Goal: Information Seeking & Learning: Learn about a topic

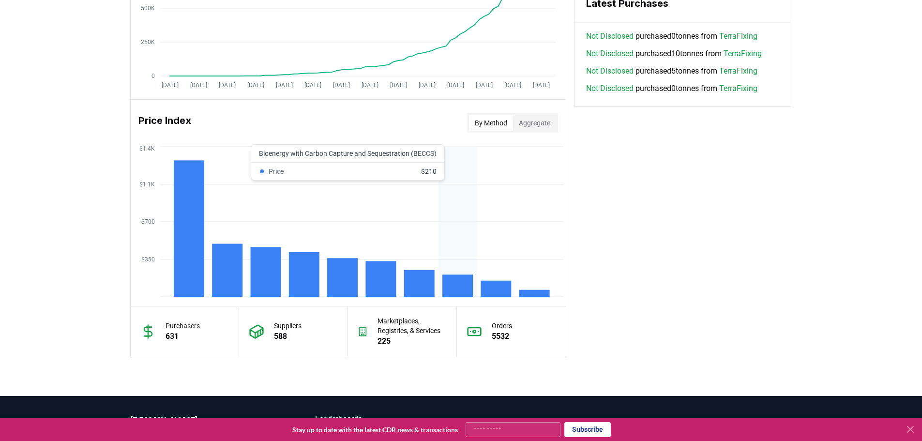
scroll to position [726, 0]
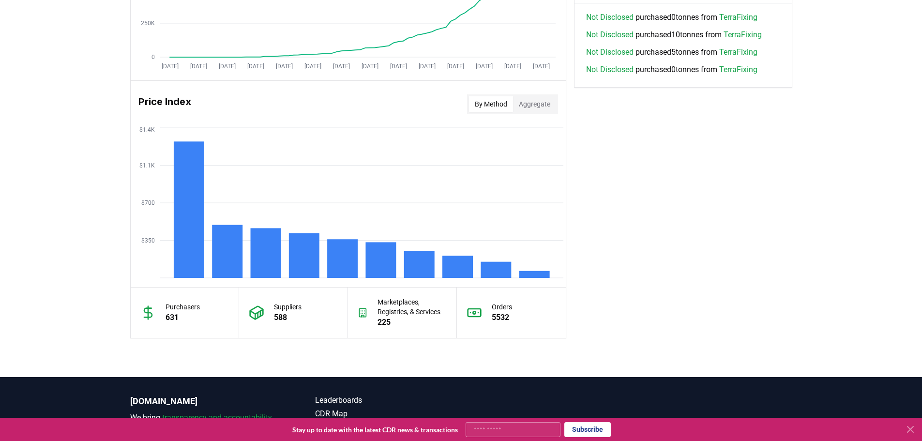
click at [537, 111] on button "Aggregate" at bounding box center [534, 103] width 43 height 15
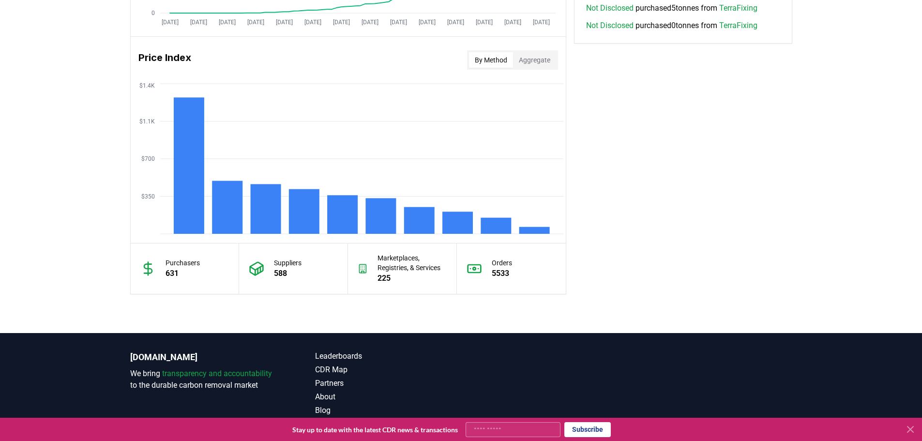
scroll to position [707, 0]
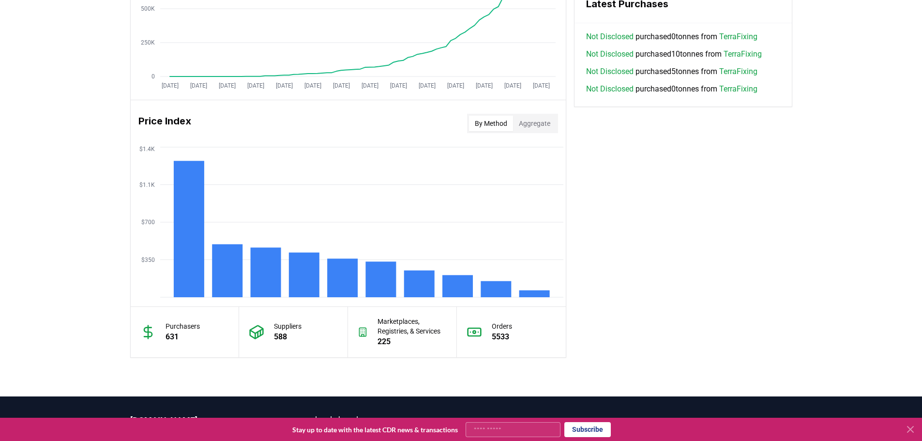
click at [528, 124] on button "Aggregate" at bounding box center [534, 123] width 43 height 15
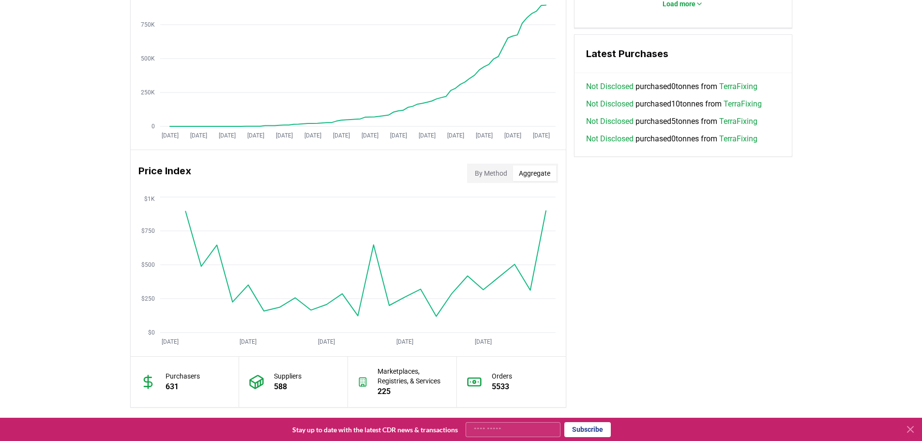
scroll to position [659, 0]
click at [503, 181] on div "By Method Aggregate" at bounding box center [512, 171] width 91 height 19
click at [500, 170] on button "By Method" at bounding box center [491, 171] width 44 height 15
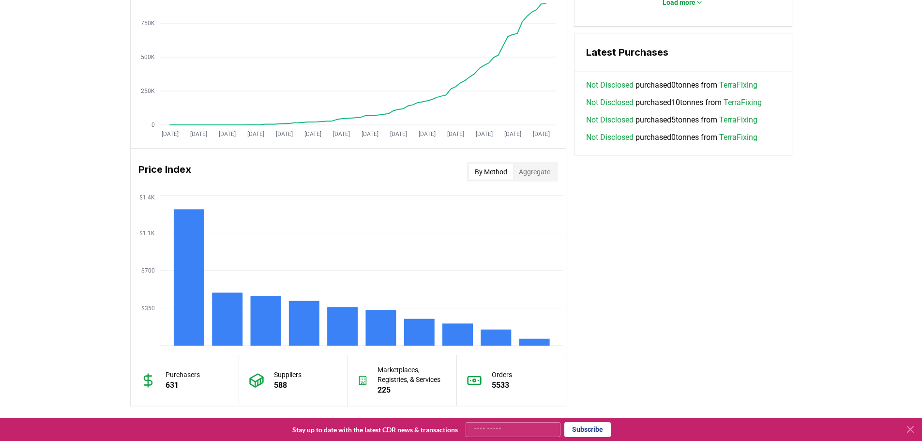
click at [536, 172] on button "Aggregate" at bounding box center [534, 171] width 43 height 15
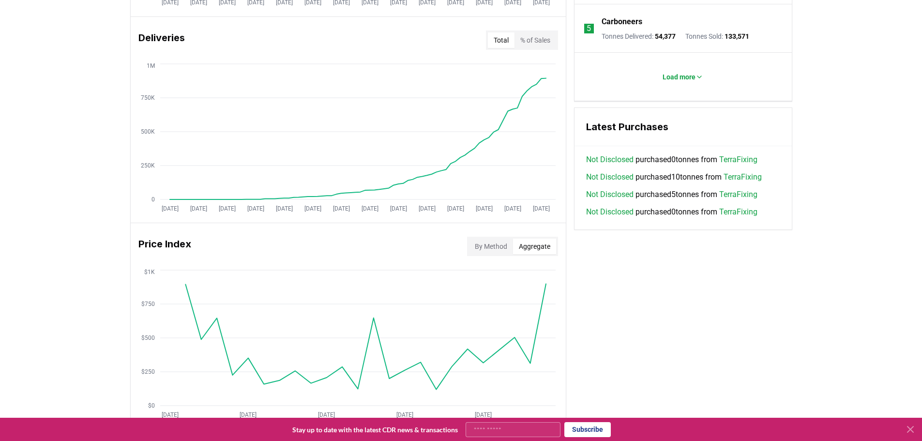
scroll to position [562, 0]
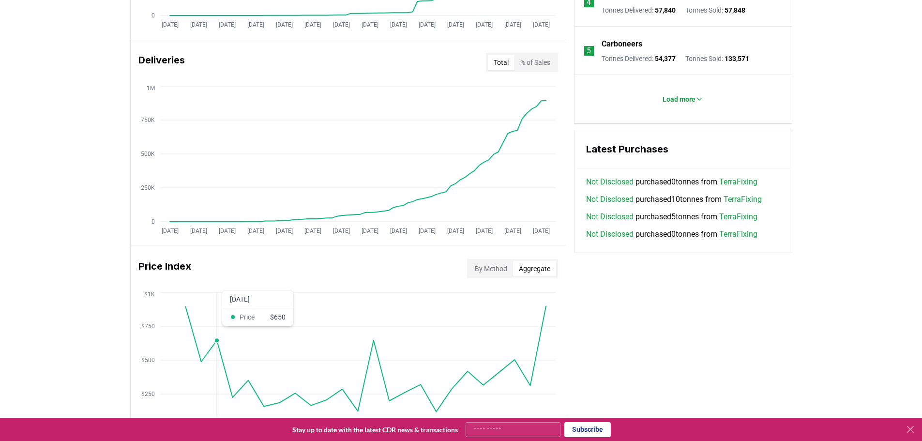
click at [213, 347] on icon "[DATE] [DATE] [DATE] [DATE] [DATE] $0 $250 $500 $750 $1K" at bounding box center [345, 367] width 428 height 155
click at [217, 342] on circle at bounding box center [217, 340] width 5 height 5
click at [232, 322] on icon "[DATE] [DATE] [DATE] [DATE] [DATE] $0 $250 $500 $750 $1K" at bounding box center [345, 367] width 428 height 155
click at [272, 317] on icon "[DATE] [DATE] [DATE] [DATE] [DATE] $0 $250 $500 $750 $1K" at bounding box center [345, 367] width 428 height 155
click at [324, 303] on icon "[DATE] [DATE] [DATE] [DATE] [DATE] $0 $250 $500 $750 $1K" at bounding box center [345, 367] width 428 height 155
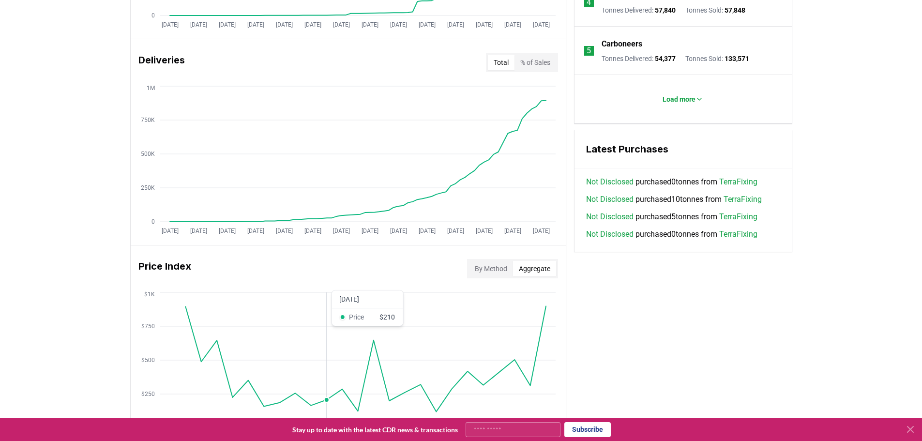
click at [386, 298] on icon "[DATE] [DATE] [DATE] [DATE] [DATE] $0 $250 $500 $750 $1K" at bounding box center [345, 367] width 428 height 155
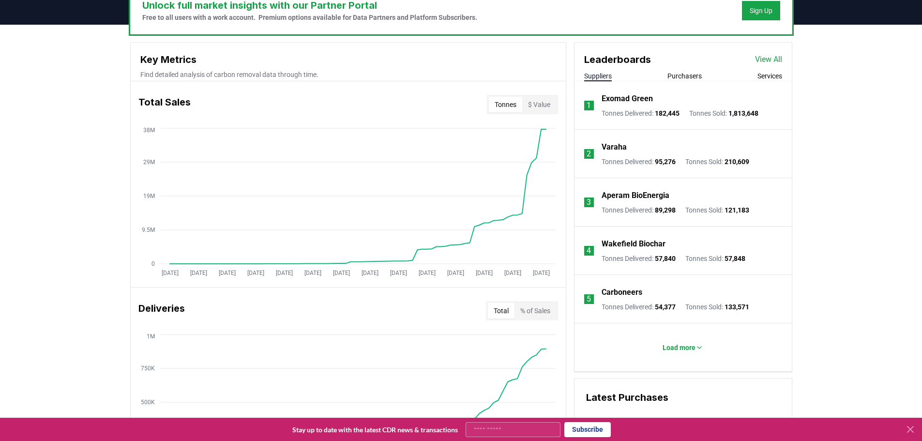
scroll to position [659, 0]
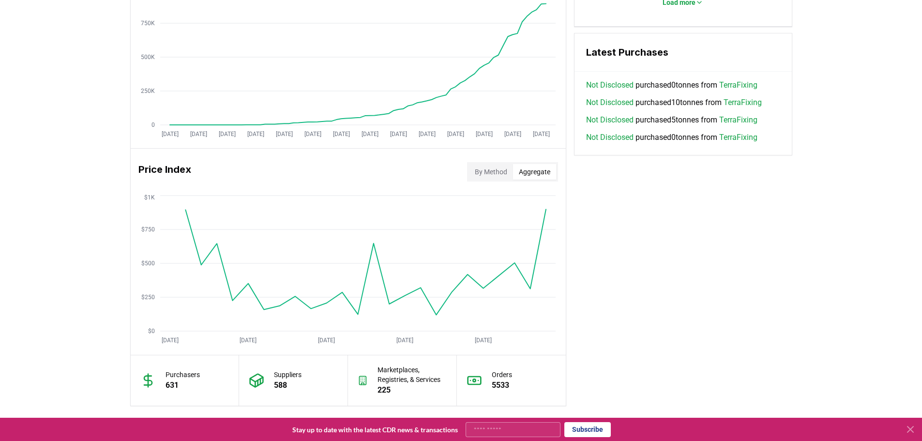
click at [490, 174] on button "By Method" at bounding box center [491, 171] width 44 height 15
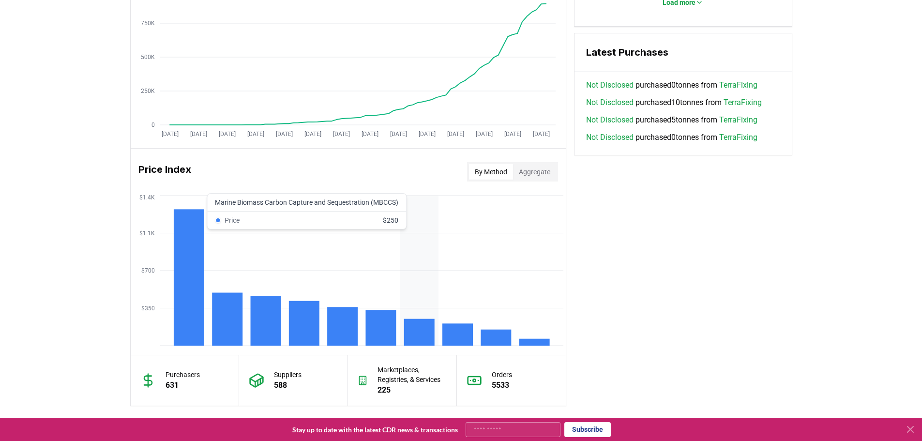
click at [418, 333] on rect at bounding box center [419, 332] width 31 height 27
click at [421, 327] on rect at bounding box center [419, 332] width 31 height 27
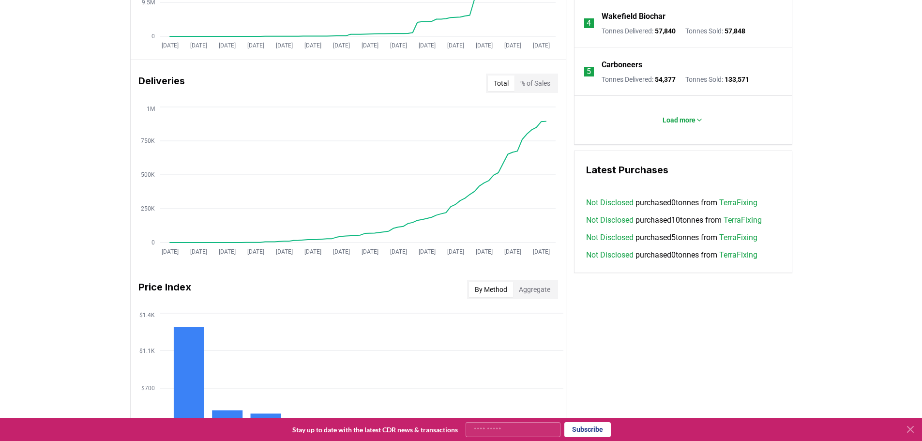
scroll to position [804, 0]
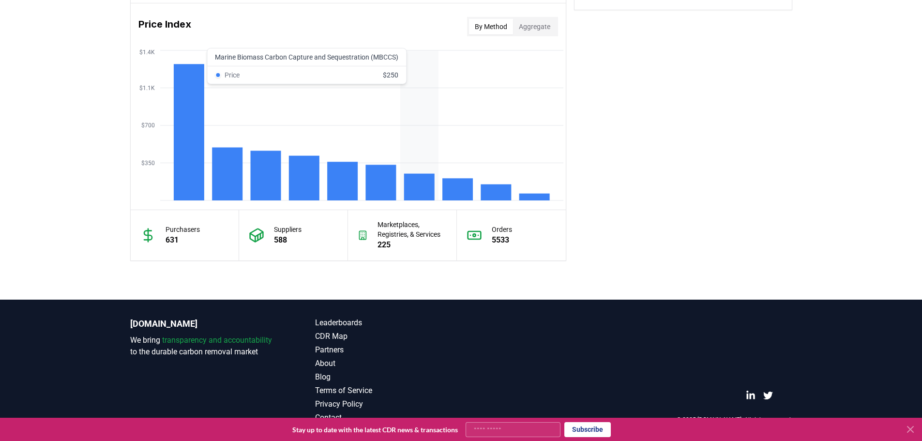
click at [411, 187] on rect at bounding box center [419, 187] width 31 height 27
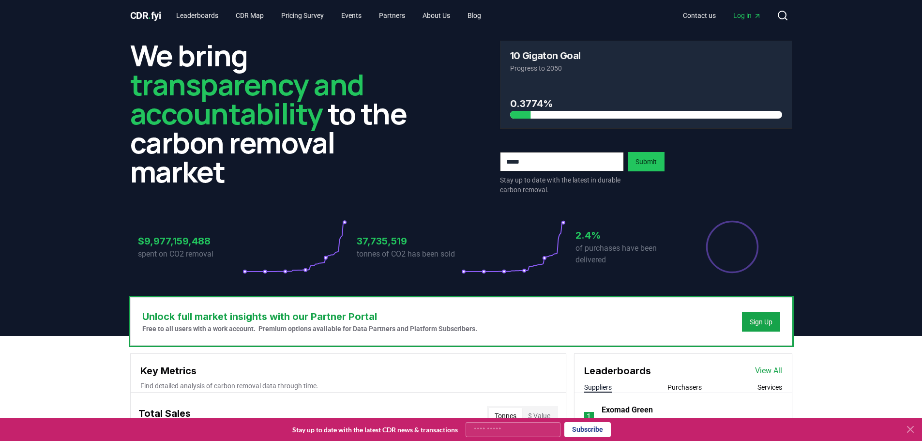
scroll to position [0, 0]
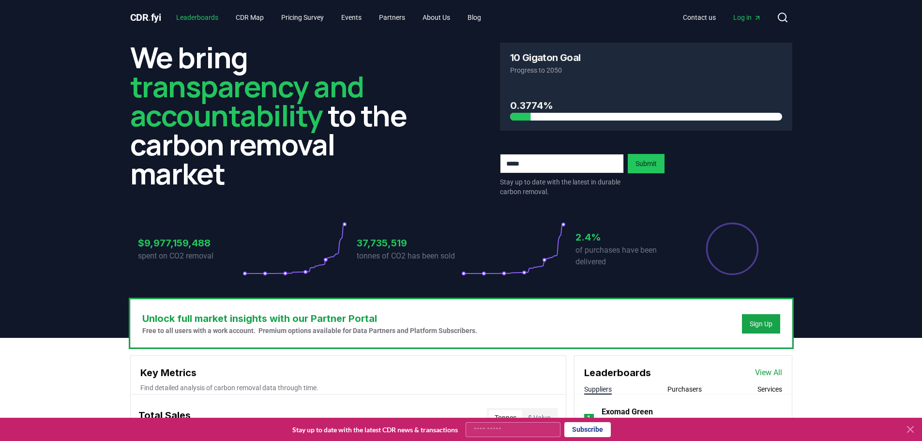
click at [196, 17] on link "Leaderboards" at bounding box center [198, 17] width 58 height 17
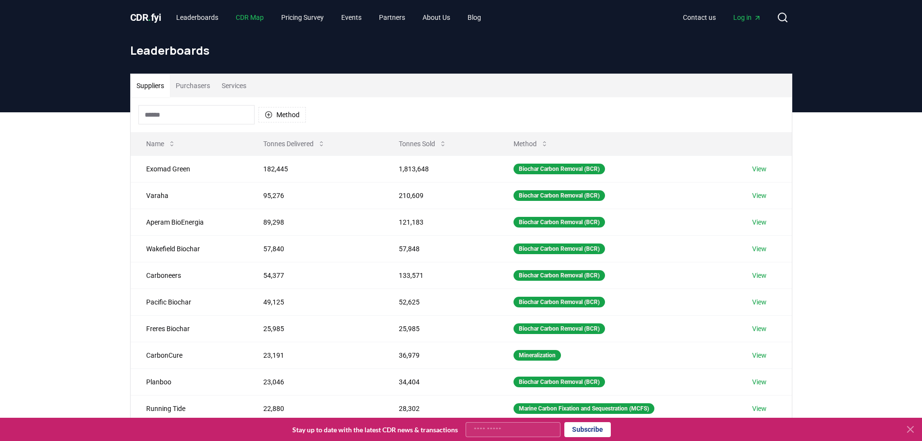
click at [252, 20] on link "CDR Map" at bounding box center [250, 17] width 44 height 17
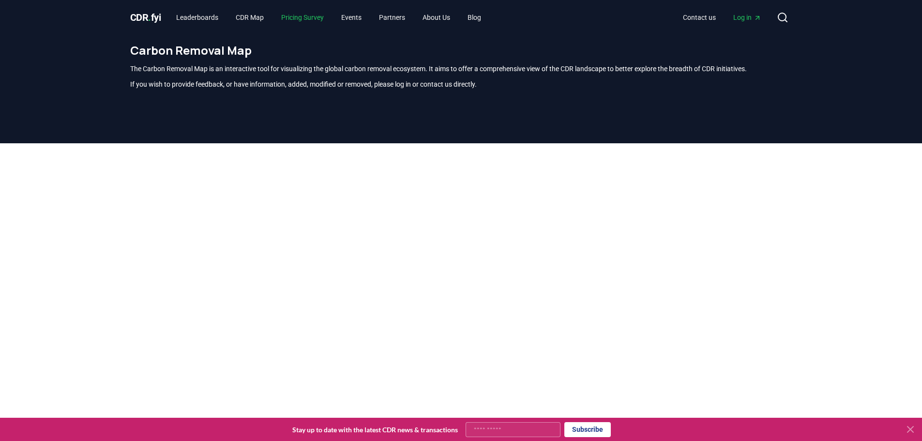
click at [287, 22] on link "Pricing Survey" at bounding box center [303, 17] width 58 height 17
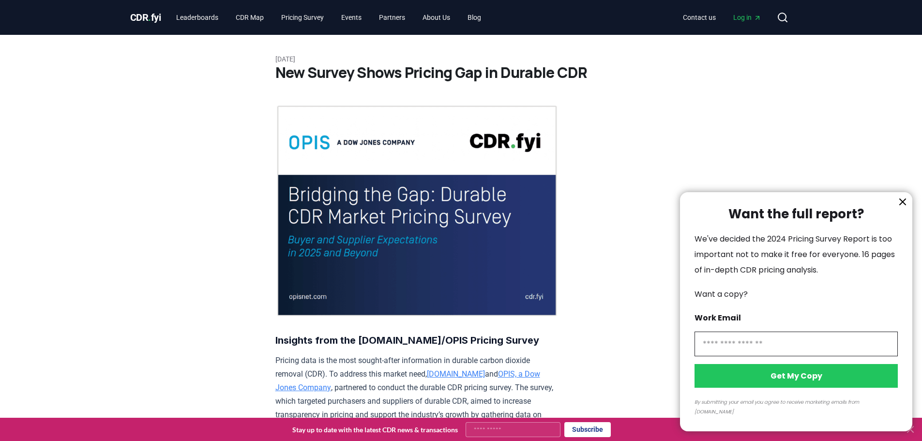
click at [157, 17] on div at bounding box center [461, 220] width 922 height 441
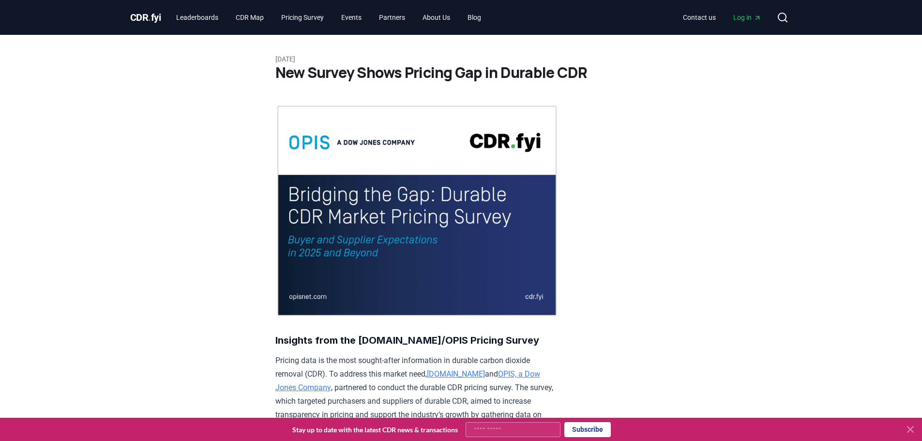
click at [186, 20] on div at bounding box center [461, 220] width 922 height 441
click at [186, 20] on link "Leaderboards" at bounding box center [198, 17] width 58 height 17
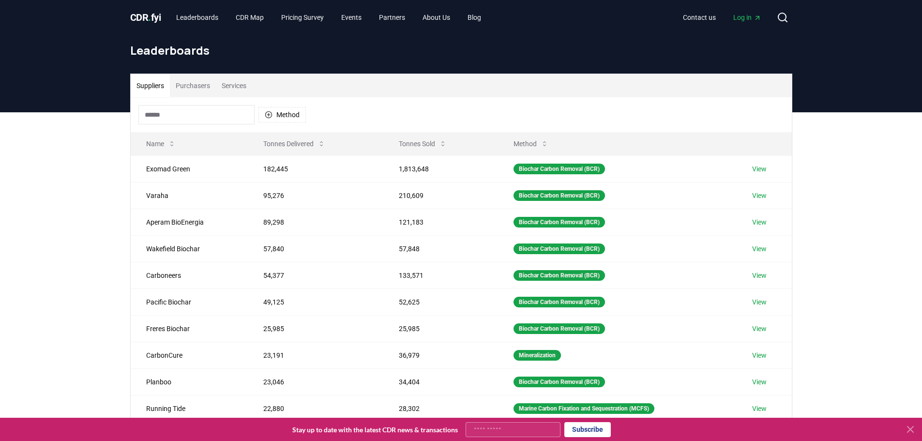
click at [151, 14] on span "." at bounding box center [149, 18] width 3 height 12
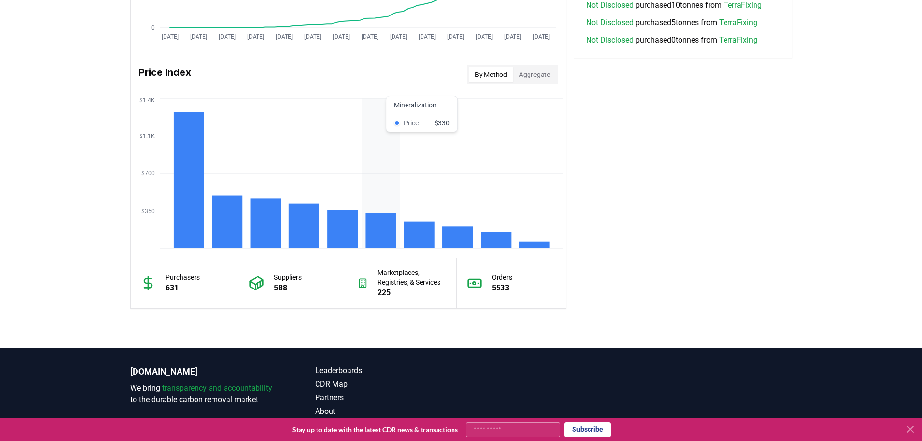
scroll to position [755, 0]
click at [462, 234] on rect at bounding box center [458, 238] width 31 height 22
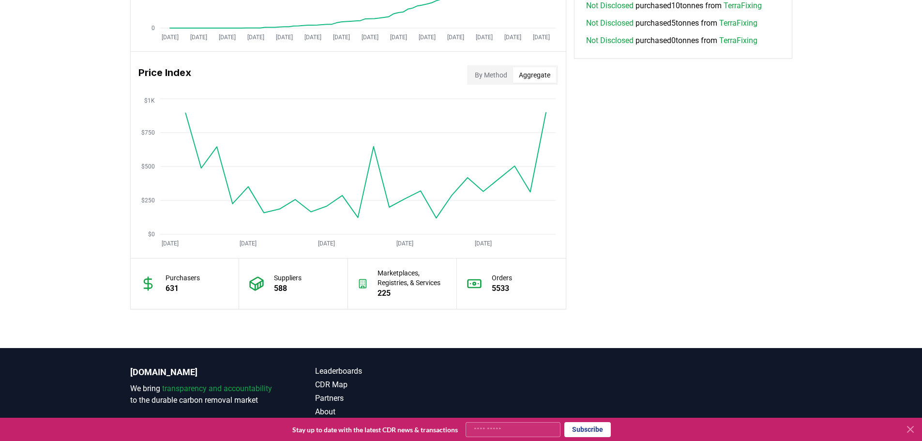
click at [544, 77] on button "Aggregate" at bounding box center [534, 74] width 43 height 15
click at [509, 77] on button "By Method" at bounding box center [491, 74] width 44 height 15
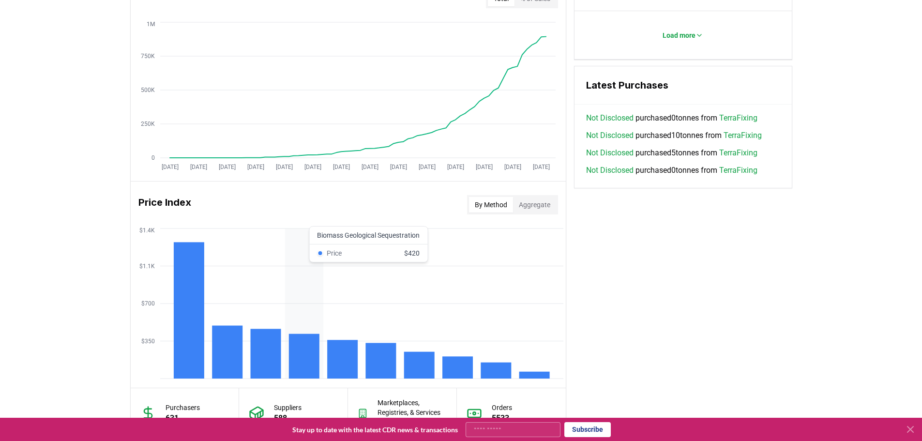
scroll to position [630, 0]
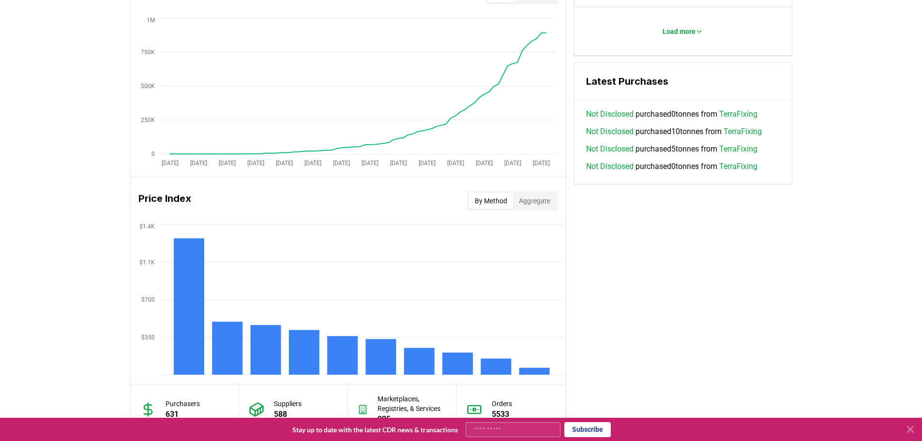
click at [544, 195] on button "Aggregate" at bounding box center [534, 200] width 43 height 15
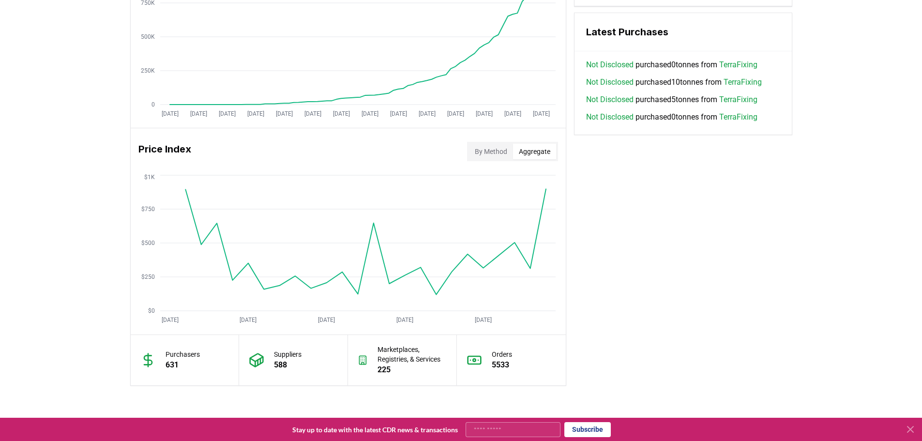
scroll to position [726, 0]
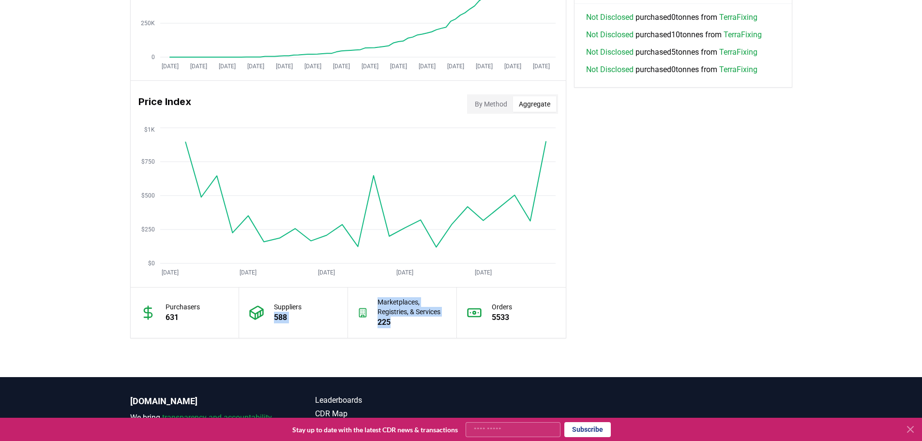
drag, startPoint x: 339, startPoint y: 311, endPoint x: 411, endPoint y: 319, distance: 72.6
click at [411, 319] on div "Purchasers 631 Suppliers 588 Marketplaces, Registries, & Services 225 Orders 55…" at bounding box center [348, 312] width 435 height 51
drag, startPoint x: 193, startPoint y: 308, endPoint x: 168, endPoint y: 306, distance: 25.8
click at [168, 306] on p "Purchasers" at bounding box center [183, 307] width 34 height 10
click at [153, 313] on icon at bounding box center [147, 312] width 15 height 15
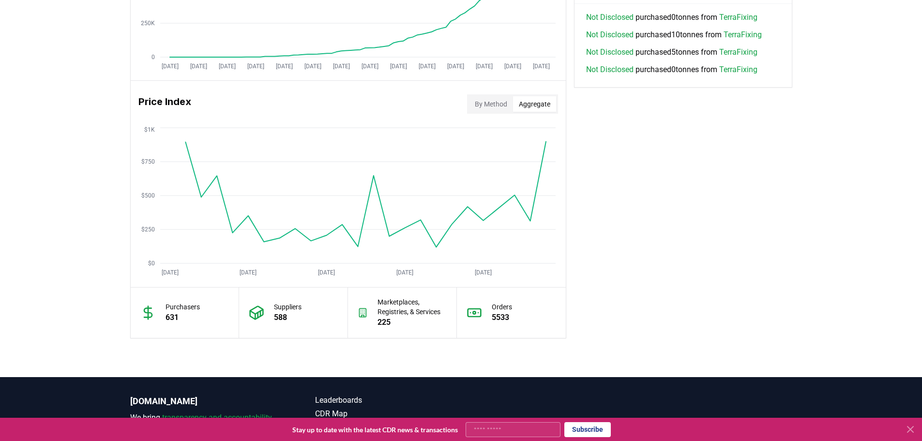
click at [497, 99] on button "By Method" at bounding box center [491, 103] width 44 height 15
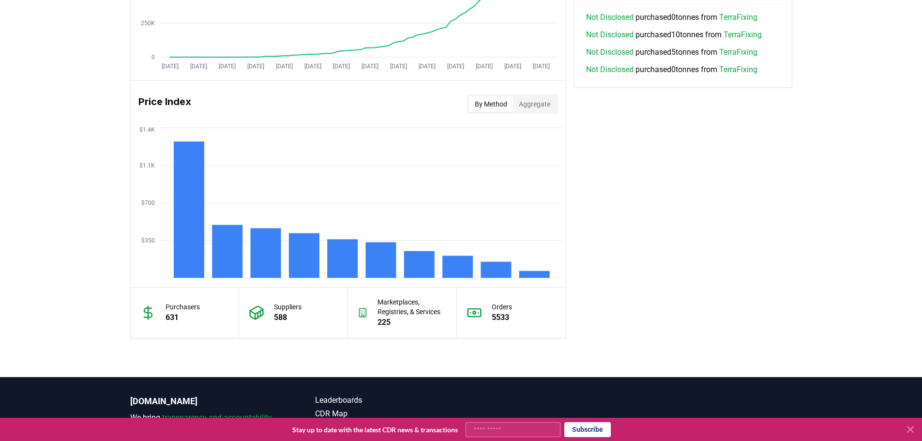
click at [519, 105] on button "Aggregate" at bounding box center [534, 103] width 43 height 15
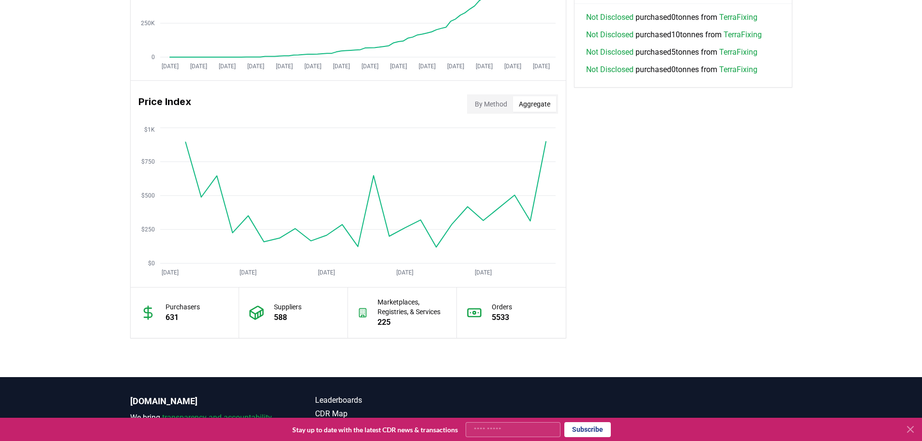
click at [493, 104] on button "By Method" at bounding box center [491, 103] width 44 height 15
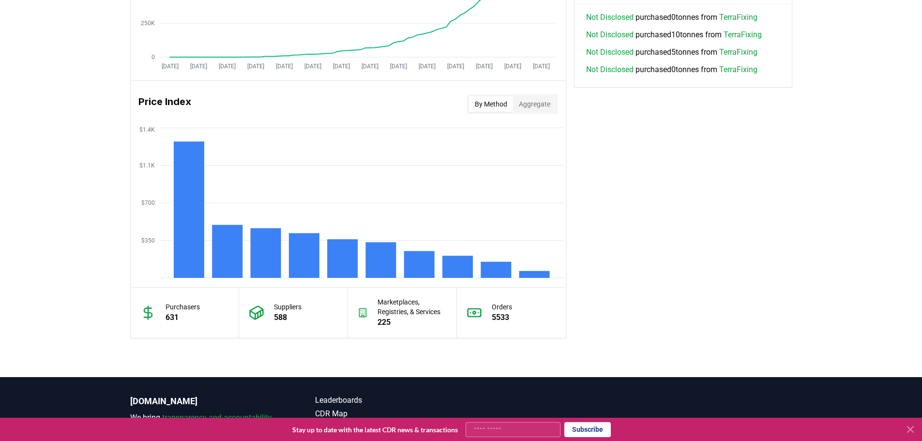
click at [540, 107] on button "Aggregate" at bounding box center [534, 103] width 43 height 15
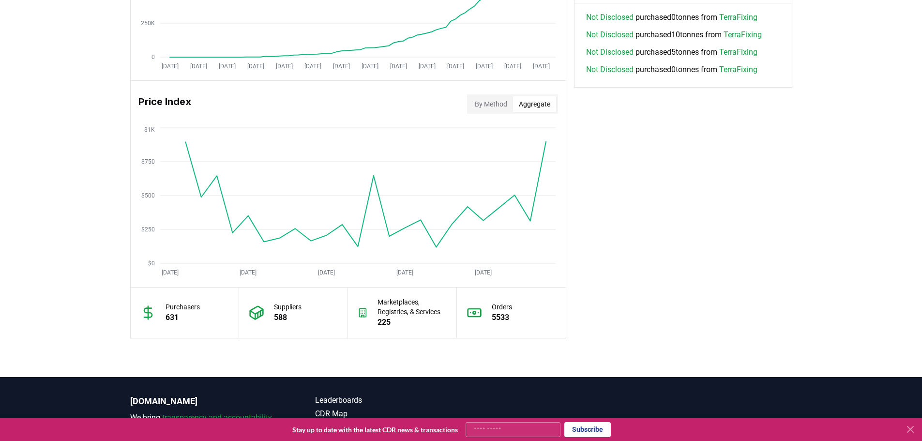
click at [496, 101] on button "By Method" at bounding box center [491, 103] width 44 height 15
click at [538, 106] on button "Aggregate" at bounding box center [534, 103] width 43 height 15
click at [484, 91] on div "Price Index By Method Aggregate" at bounding box center [348, 104] width 435 height 35
click at [495, 98] on button "By Method" at bounding box center [491, 103] width 44 height 15
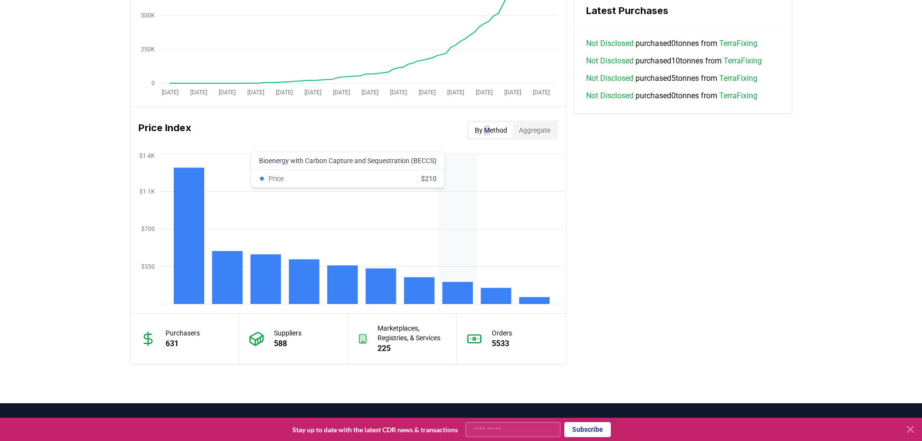
scroll to position [678, 0]
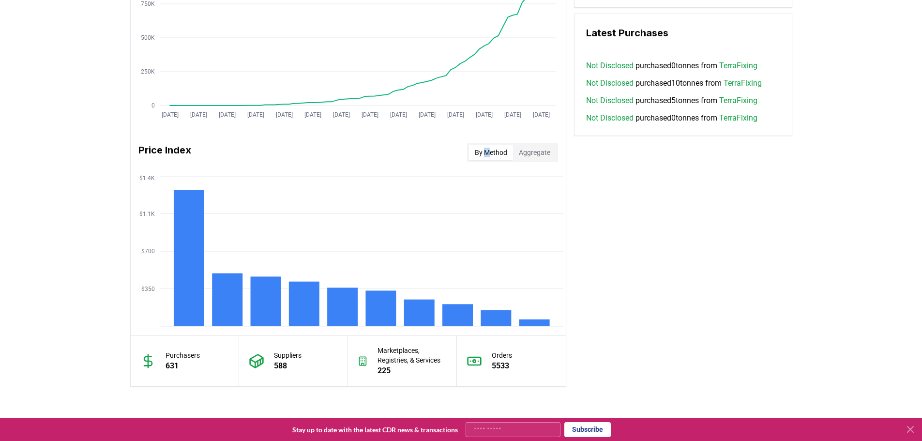
click at [551, 150] on button "Aggregate" at bounding box center [534, 152] width 43 height 15
click at [497, 151] on button "By Method" at bounding box center [491, 152] width 44 height 15
click at [527, 155] on button "Aggregate" at bounding box center [534, 152] width 43 height 15
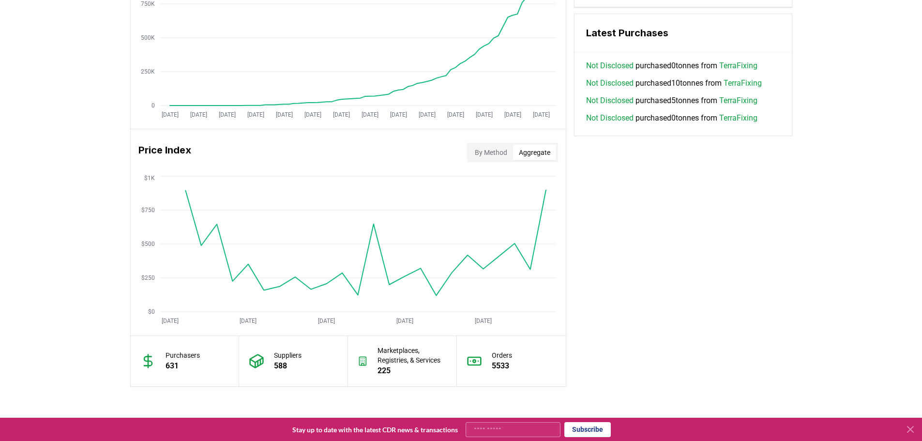
drag, startPoint x: 529, startPoint y: 151, endPoint x: 461, endPoint y: 252, distance: 122.1
click at [461, 252] on icon "[DATE] [DATE] [DATE] [DATE] [DATE] $0 $250 $500 $750 $1K" at bounding box center [345, 251] width 428 height 155
